Goal: Transaction & Acquisition: Obtain resource

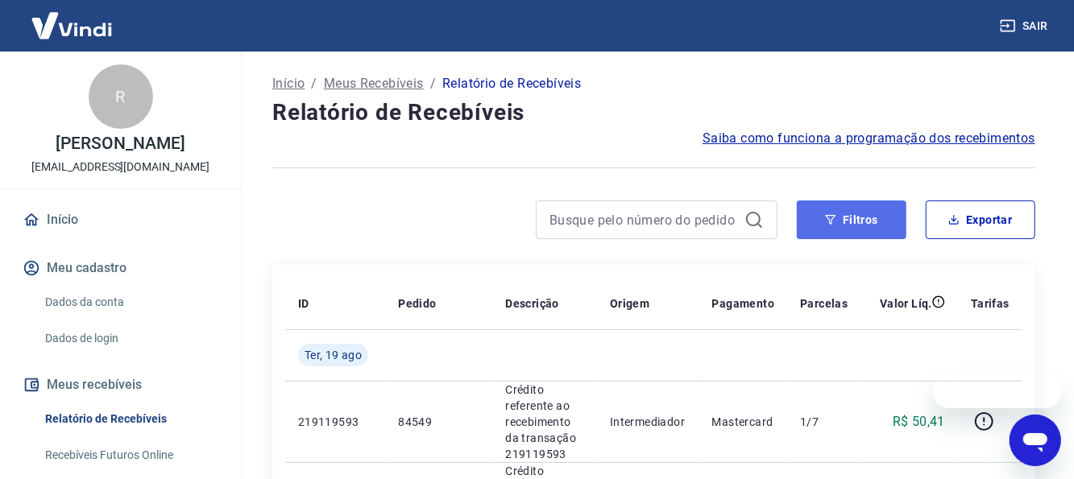
click at [866, 217] on button "Filtros" at bounding box center [852, 220] width 110 height 39
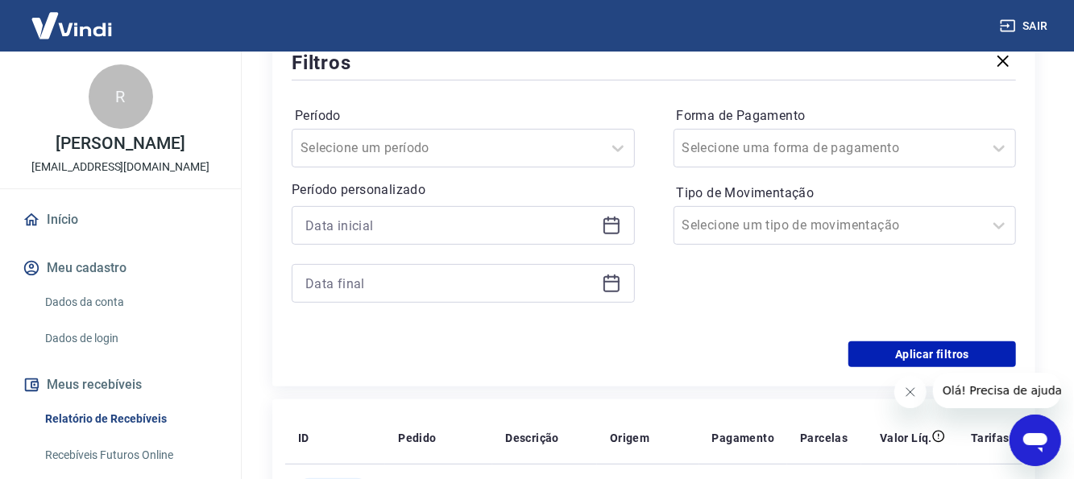
scroll to position [242, 0]
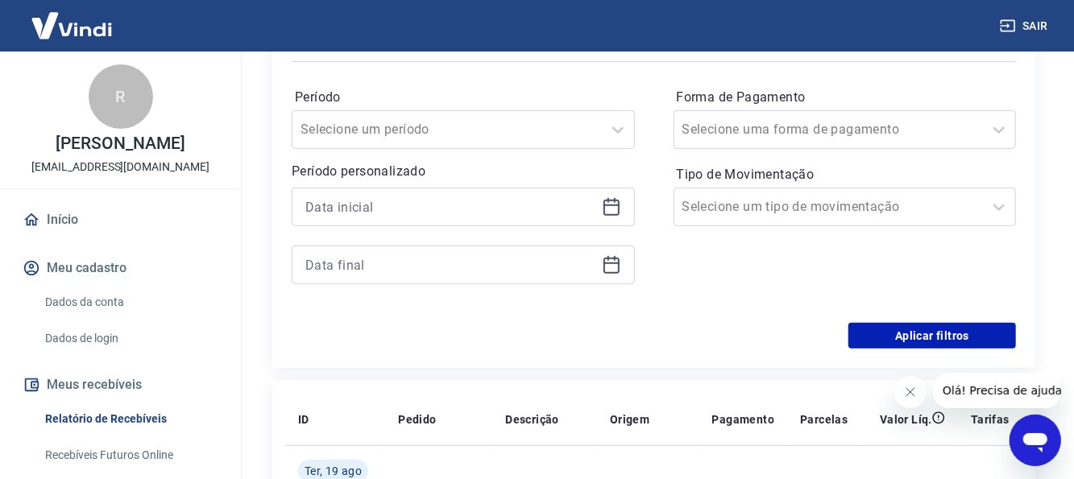
click at [603, 260] on icon at bounding box center [611, 266] width 16 height 16
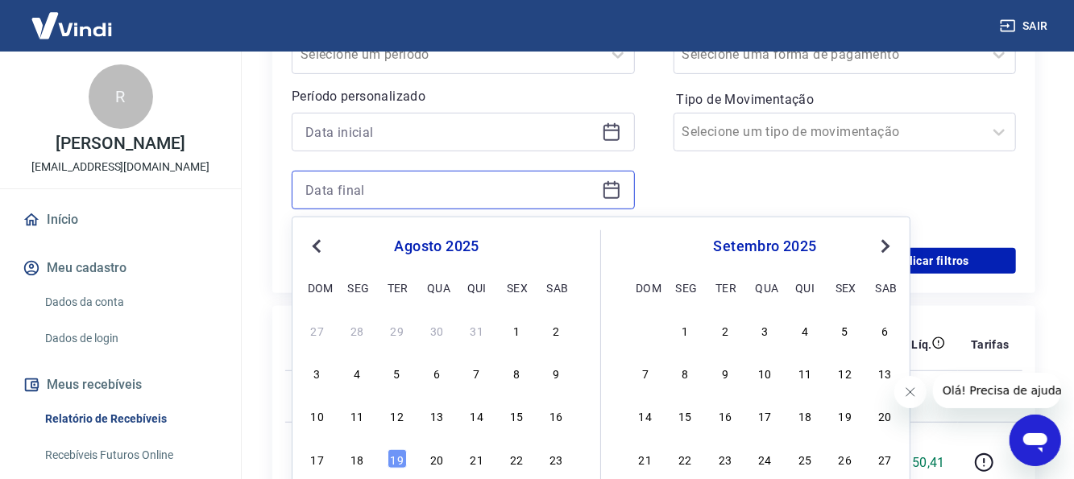
scroll to position [322, 0]
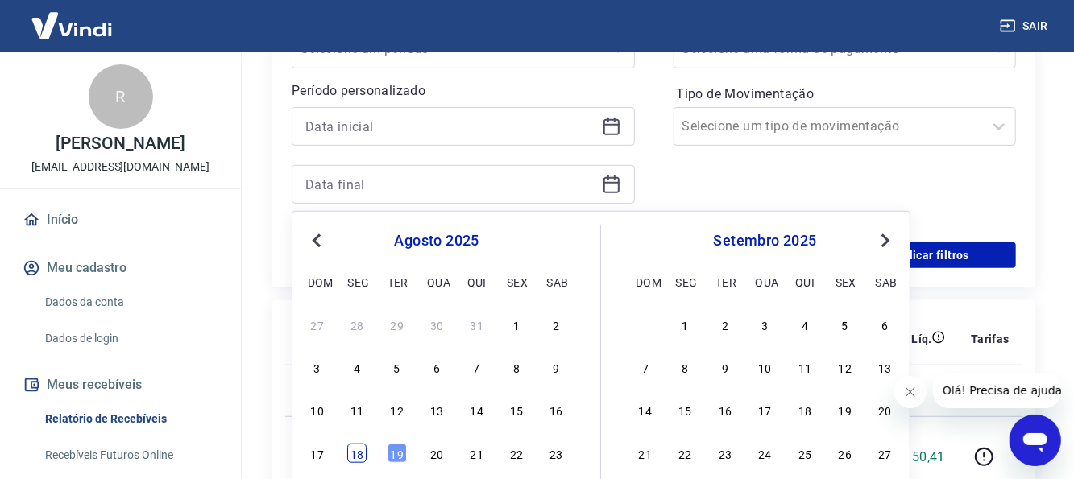
click at [347, 455] on div "18" at bounding box center [356, 453] width 19 height 19
click at [352, 454] on p "219119593" at bounding box center [335, 457] width 74 height 16
click at [354, 453] on p "219119593" at bounding box center [335, 457] width 74 height 16
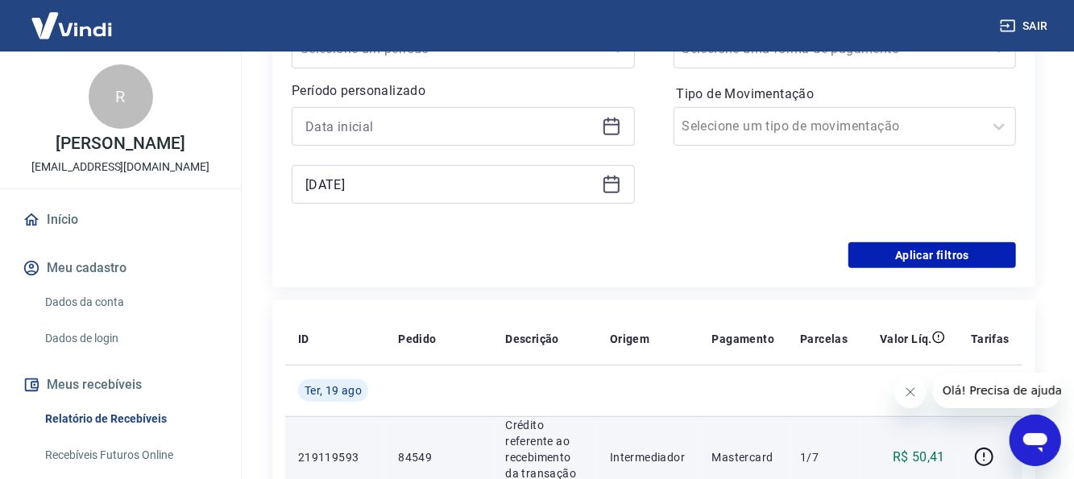
type input "[DATE]"
click at [354, 453] on p "219119593" at bounding box center [335, 457] width 74 height 16
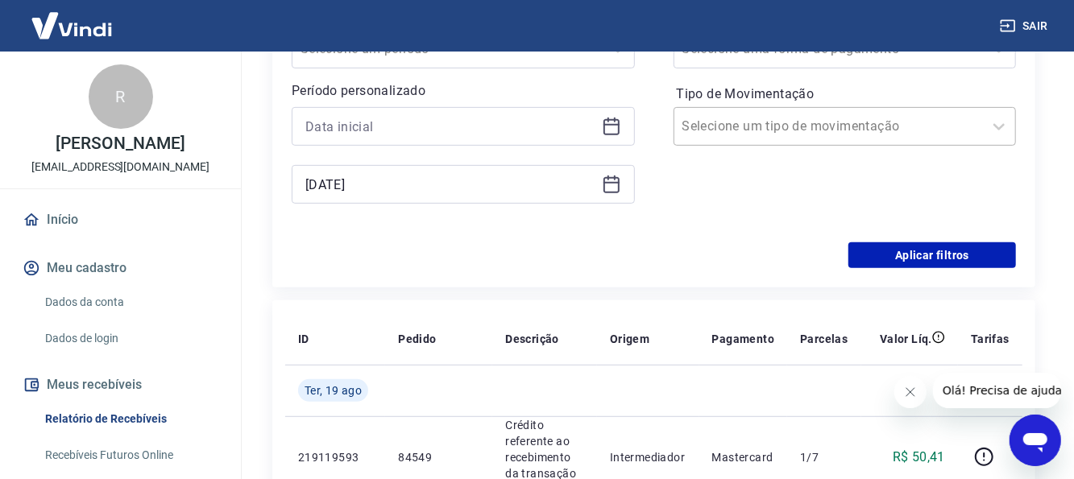
click at [763, 126] on input "Tipo de Movimentação" at bounding box center [763, 126] width 163 height 19
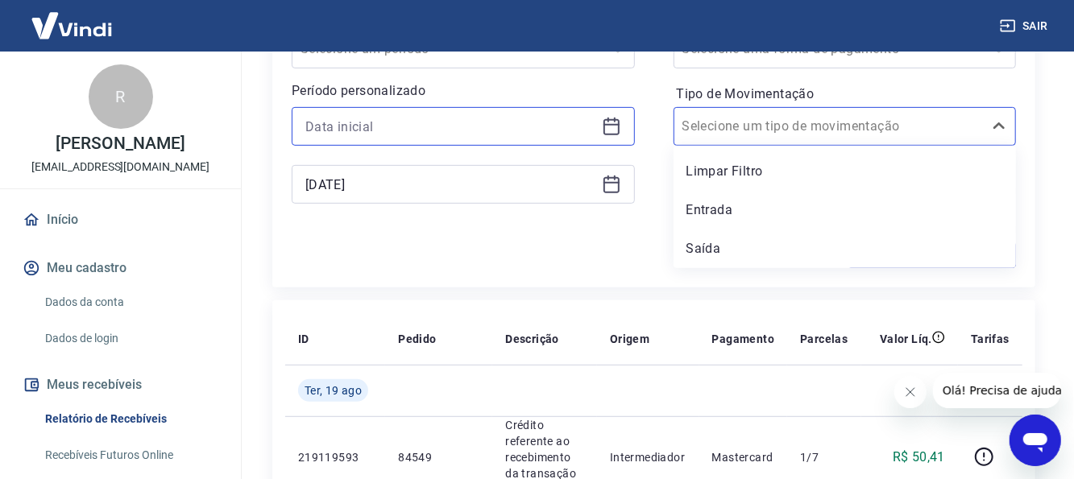
click at [577, 130] on input at bounding box center [450, 126] width 290 height 24
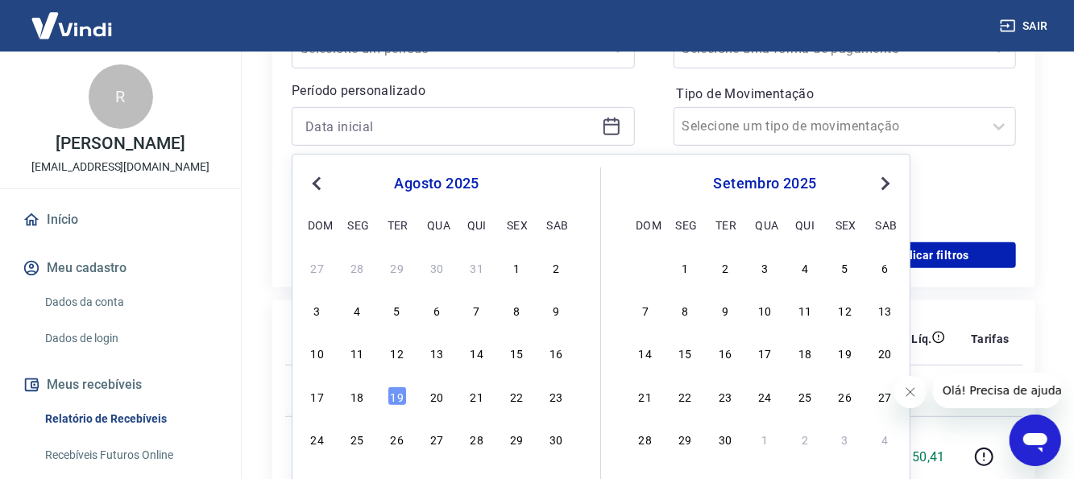
click at [373, 391] on div "17 18 19 20 21 22 23" at bounding box center [436, 395] width 263 height 23
click at [367, 392] on div "17 18 19 20 21 22 23" at bounding box center [436, 395] width 263 height 23
click at [363, 393] on div "18" at bounding box center [356, 396] width 19 height 19
type input "[DATE]"
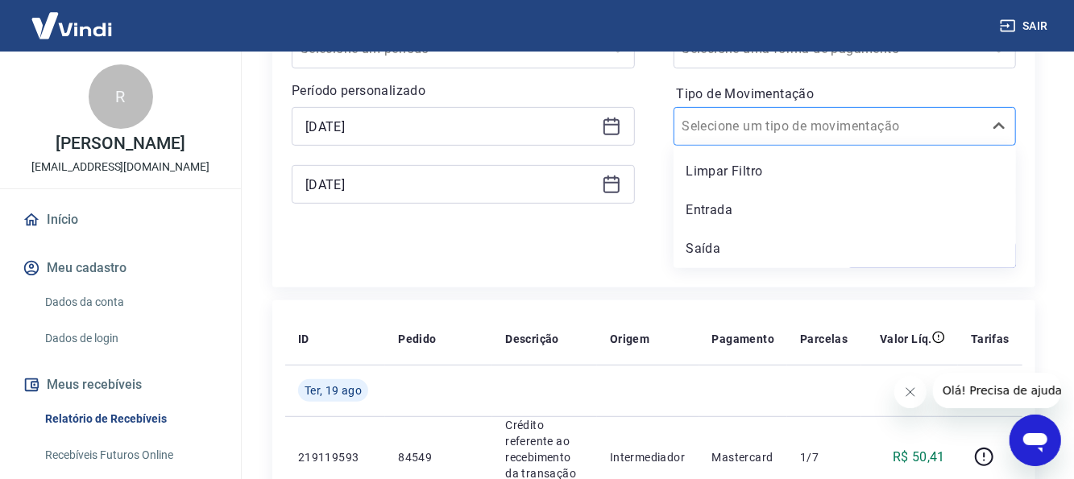
click at [748, 133] on input "Tipo de Movimentação" at bounding box center [763, 126] width 163 height 19
click at [742, 209] on div "Entrada" at bounding box center [844, 210] width 343 height 32
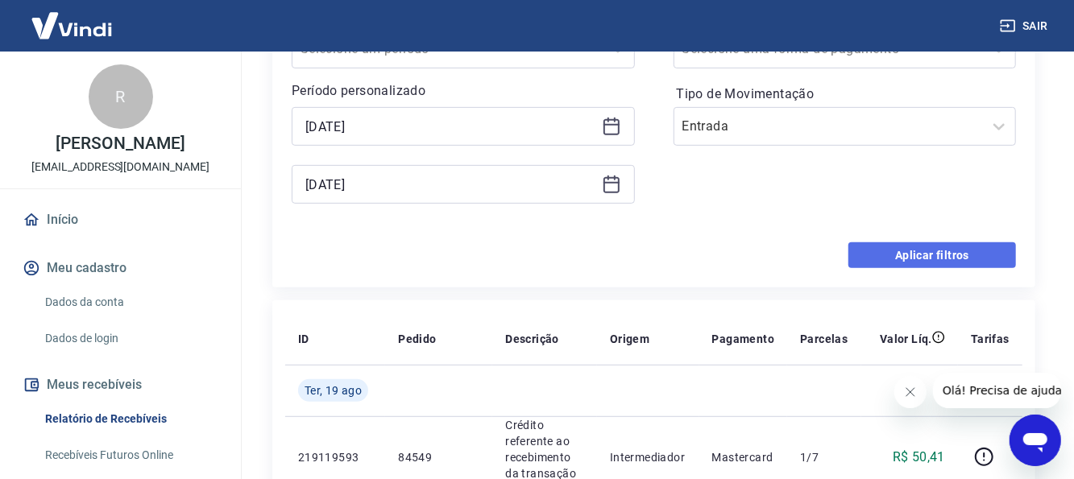
click at [967, 254] on button "Aplicar filtros" at bounding box center [932, 255] width 168 height 26
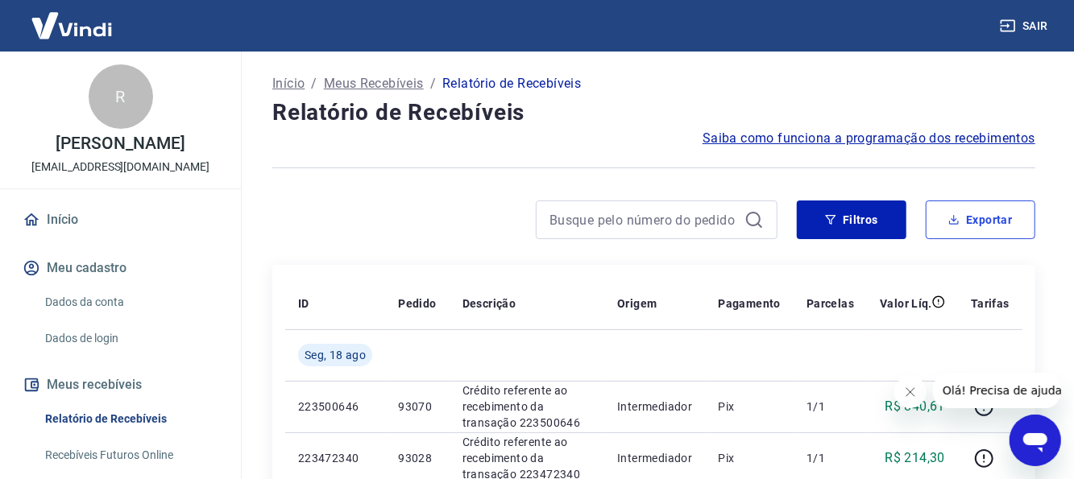
click at [957, 206] on button "Exportar" at bounding box center [980, 220] width 110 height 39
type input "[DATE]"
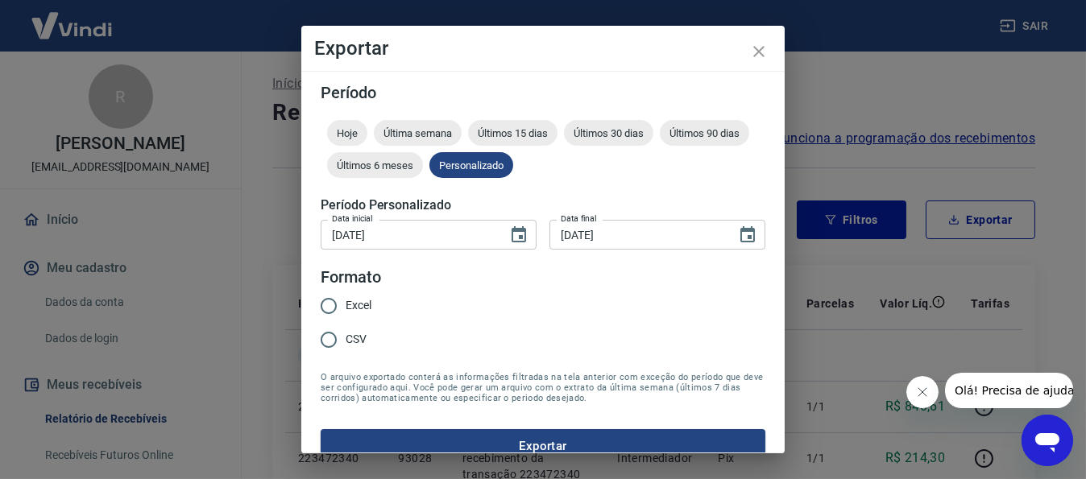
drag, startPoint x: 362, startPoint y: 299, endPoint x: 394, endPoint y: 331, distance: 45.6
click at [360, 299] on span "Excel" at bounding box center [359, 305] width 26 height 17
click at [346, 299] on input "Excel" at bounding box center [329, 306] width 34 height 34
radio input "true"
click at [483, 431] on button "Exportar" at bounding box center [543, 446] width 445 height 34
